Goal: Task Accomplishment & Management: Complete application form

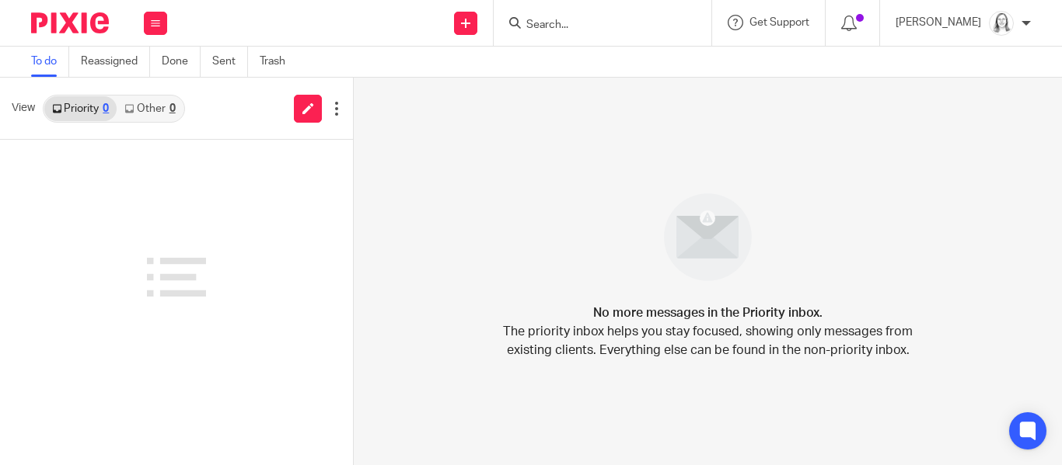
click at [531, 24] on input "Search" at bounding box center [595, 26] width 140 height 14
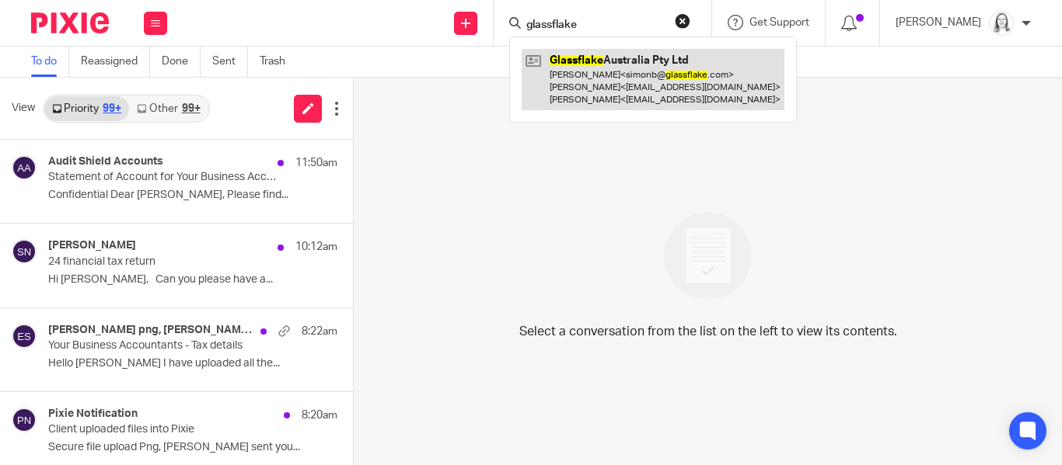
type input "glassflake"
click at [571, 64] on link at bounding box center [652, 79] width 263 height 61
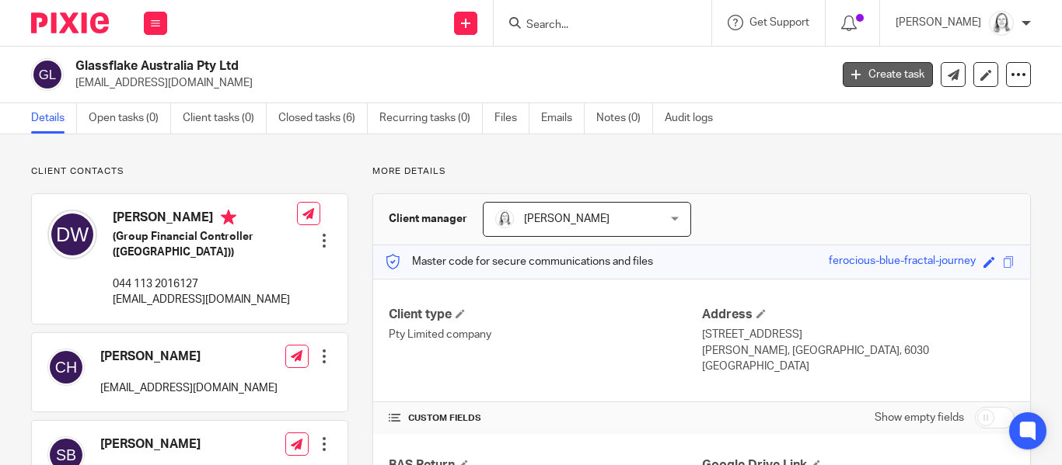
click at [892, 80] on link "Create task" at bounding box center [887, 74] width 90 height 25
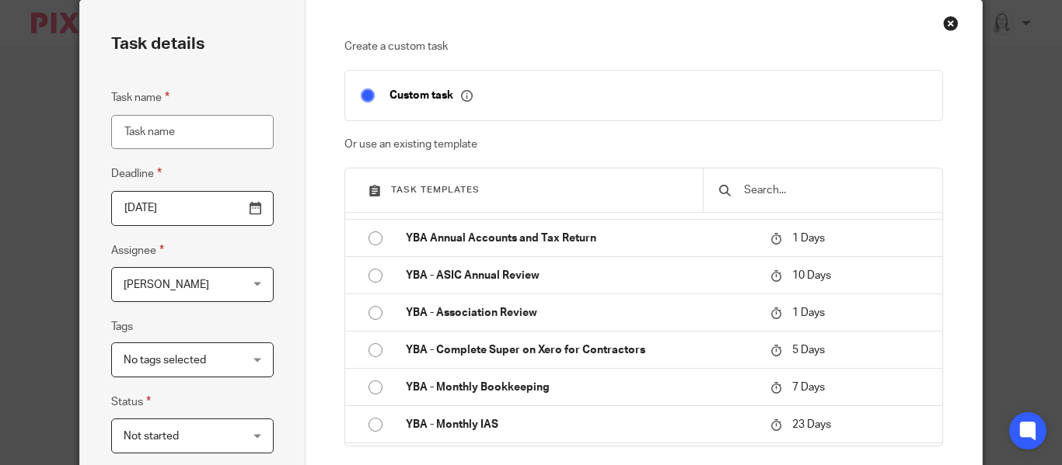
scroll to position [1474, 0]
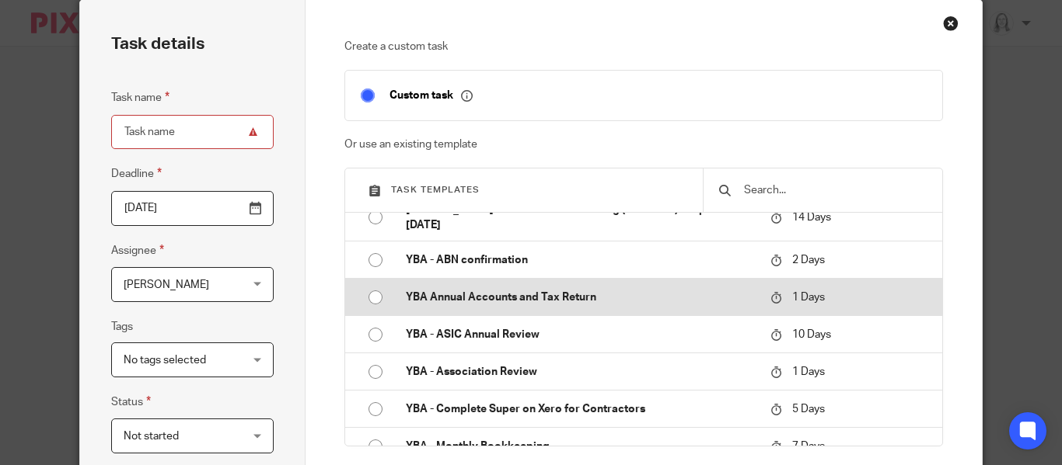
click at [371, 310] on input "radio" at bounding box center [376, 298] width 30 height 30
type input "[DATE]"
type input "YBA Annual Accounts and Tax Return"
checkbox input "false"
radio input "false"
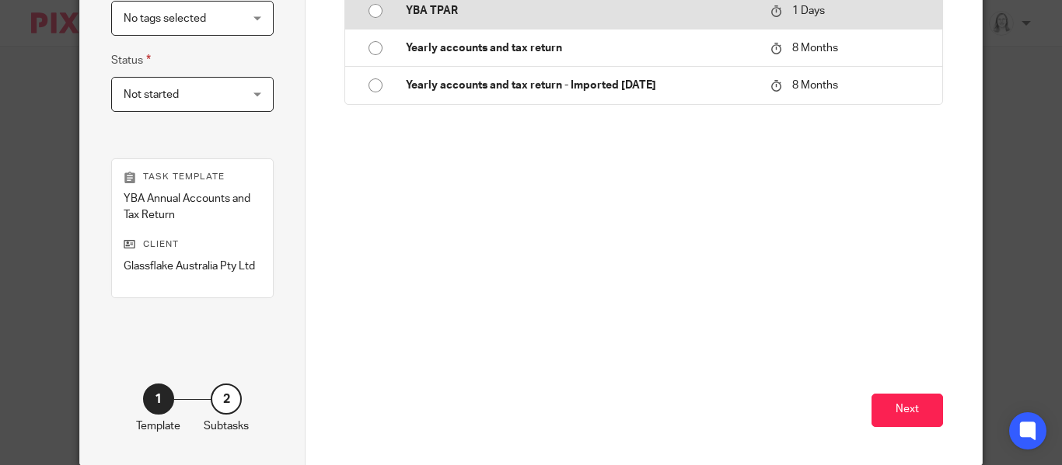
scroll to position [415, 0]
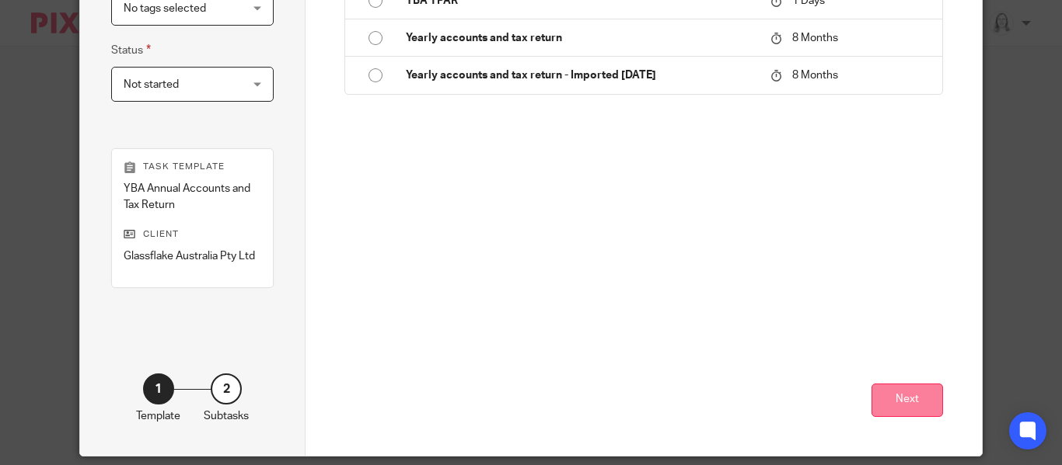
click at [918, 397] on button "Next" at bounding box center [906, 400] width 71 height 33
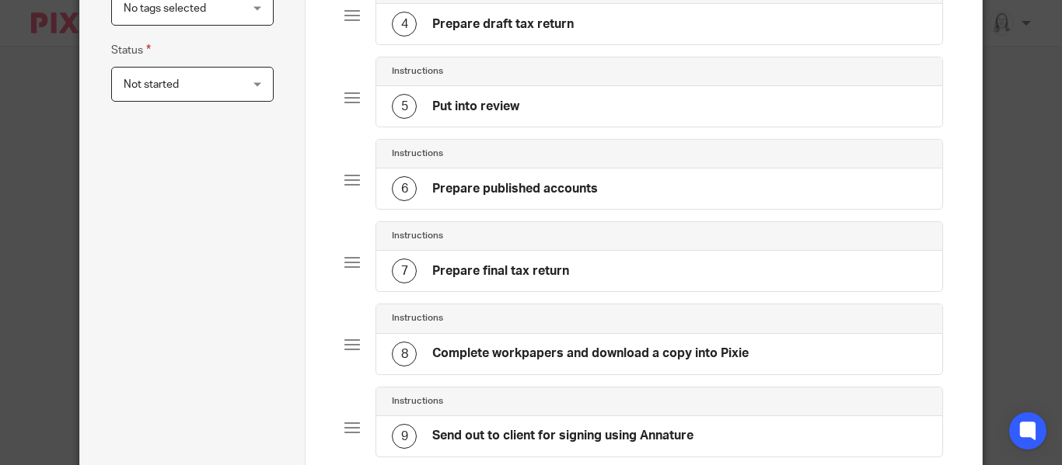
scroll to position [901, 0]
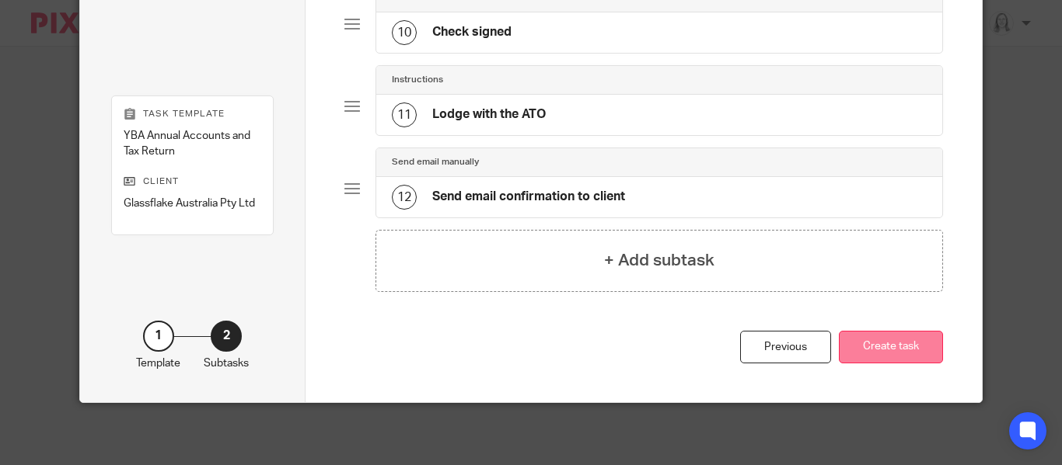
click at [893, 347] on button "Create task" at bounding box center [890, 347] width 104 height 33
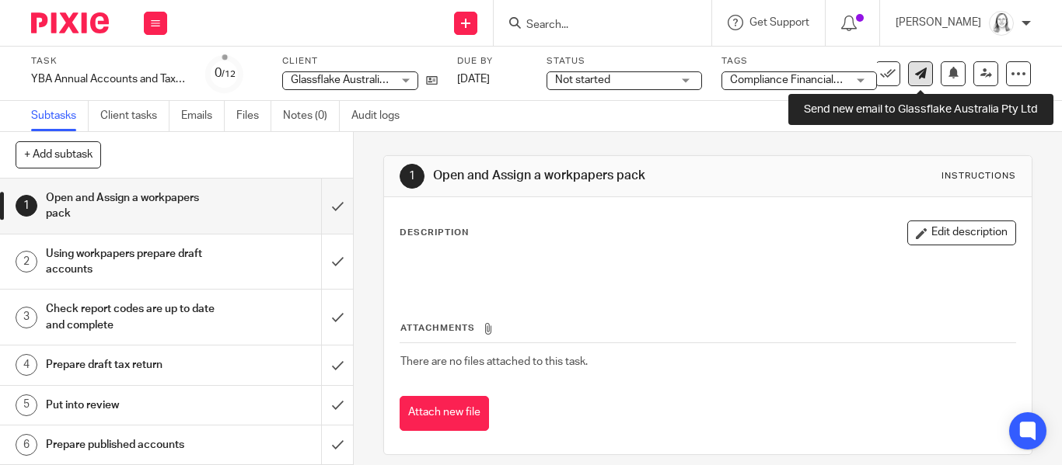
click at [925, 77] on icon at bounding box center [921, 74] width 12 height 12
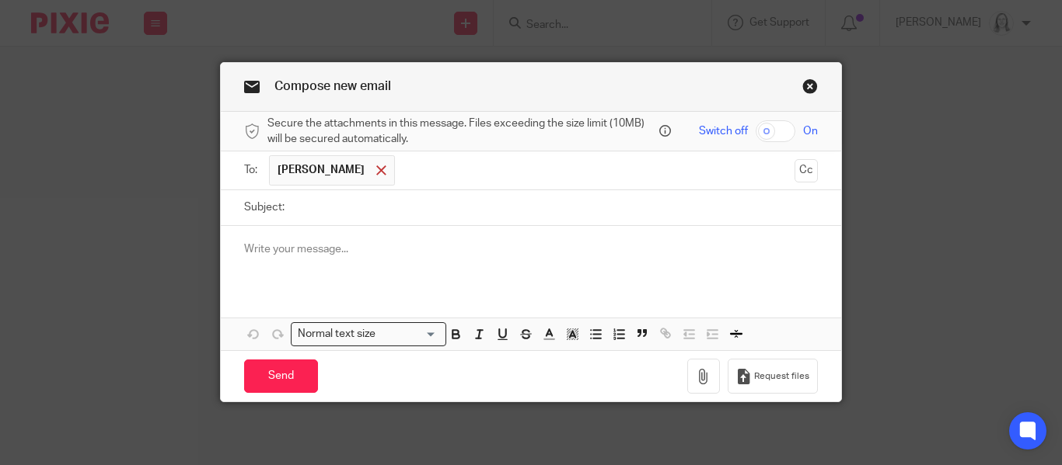
click at [376, 171] on span at bounding box center [381, 171] width 10 height 10
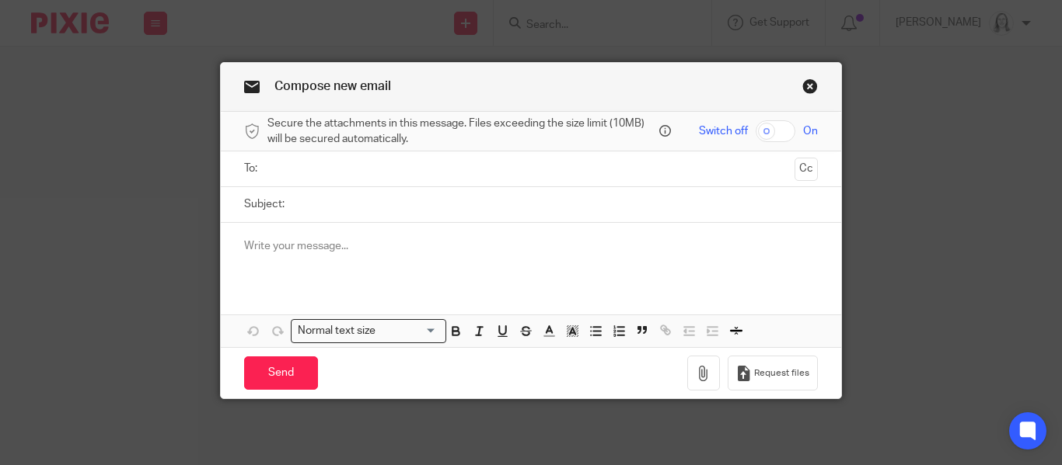
click at [326, 168] on input "text" at bounding box center [530, 169] width 515 height 18
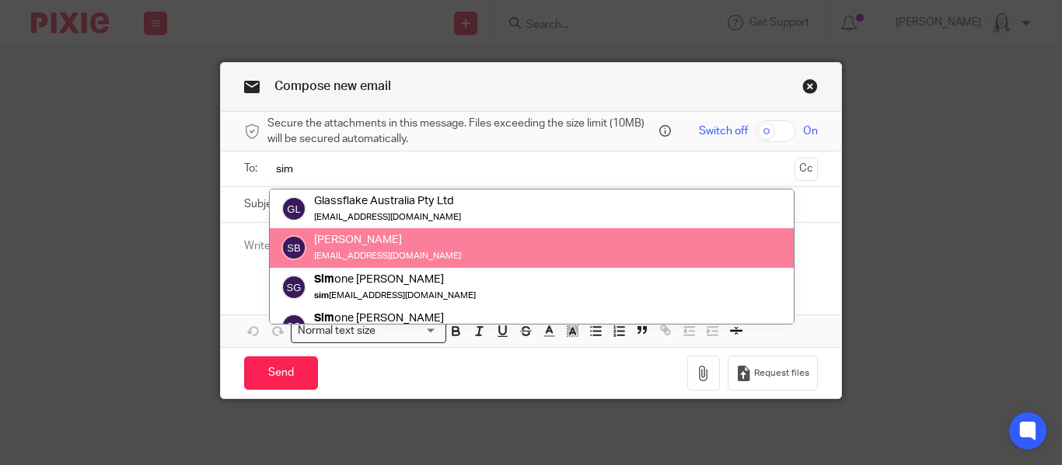
type input "sim"
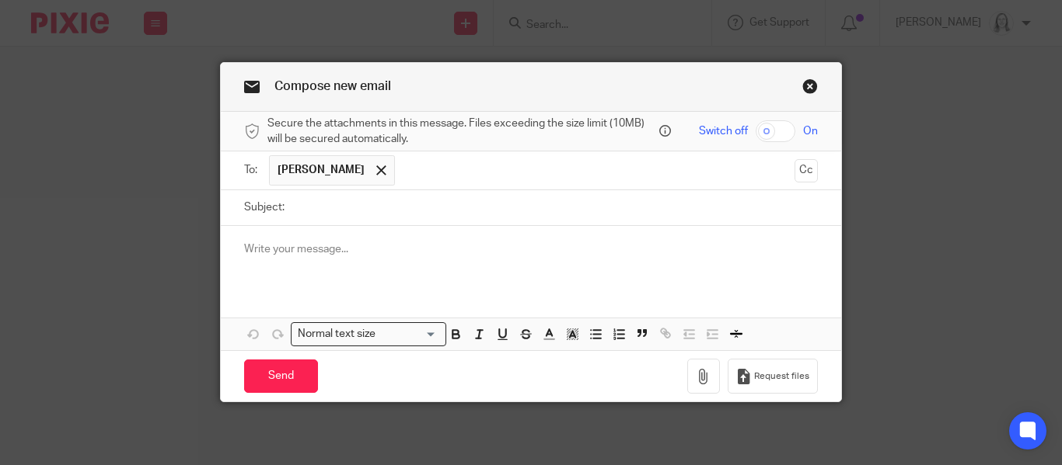
click at [318, 209] on input "Subject:" at bounding box center [554, 207] width 525 height 35
type input "Salare"
type input "Salary and wage information 2025"
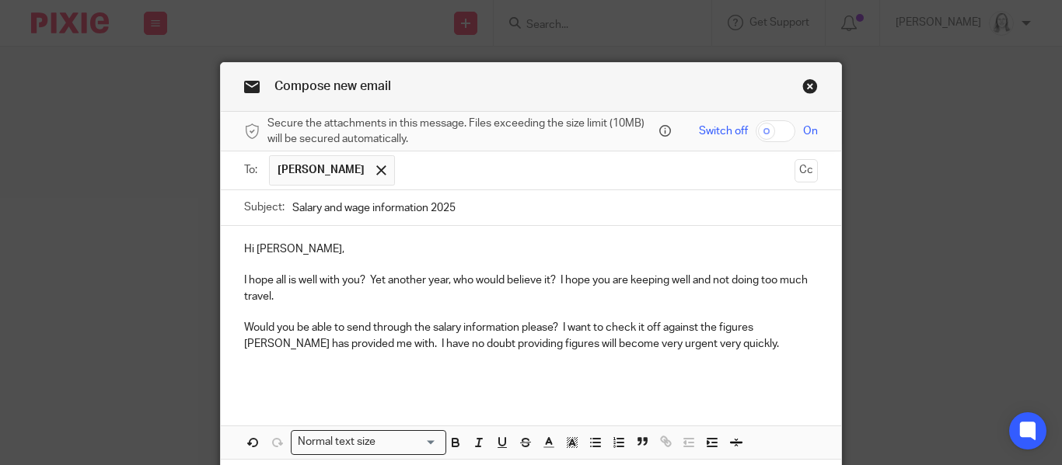
click at [557, 321] on p "Would you be able to send through the salary information please? I want to chec…" at bounding box center [531, 336] width 574 height 32
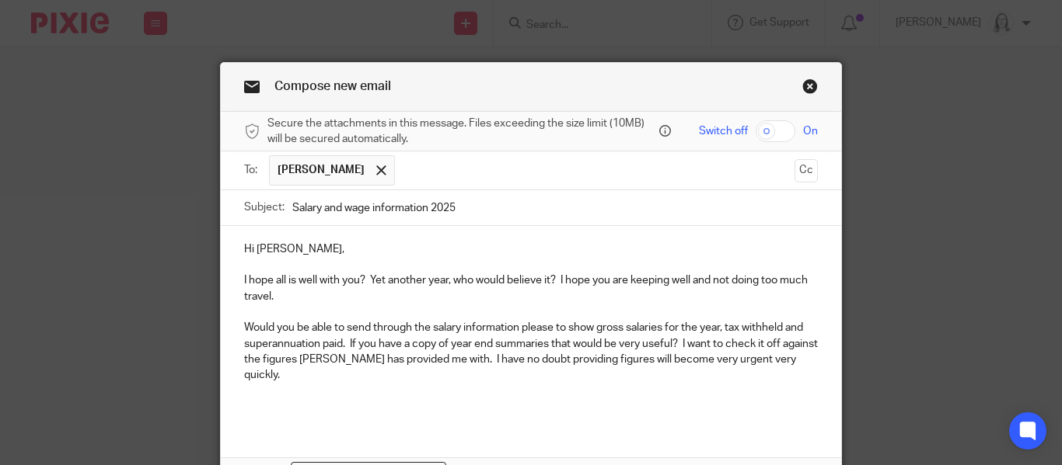
click at [347, 344] on p "Would you be able to send through the salary information please to show gross s…" at bounding box center [531, 351] width 574 height 63
click at [685, 341] on p "Would you be able to send through the salary information please to show gross s…" at bounding box center [531, 351] width 574 height 63
click at [284, 383] on p at bounding box center [531, 391] width 574 height 16
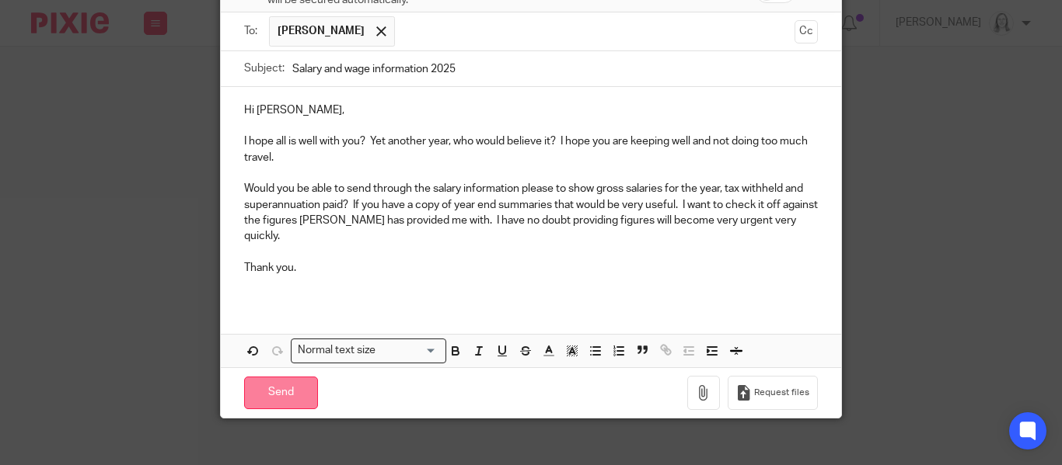
click at [274, 378] on input "Send" at bounding box center [281, 393] width 74 height 33
